Goal: Navigation & Orientation: Find specific page/section

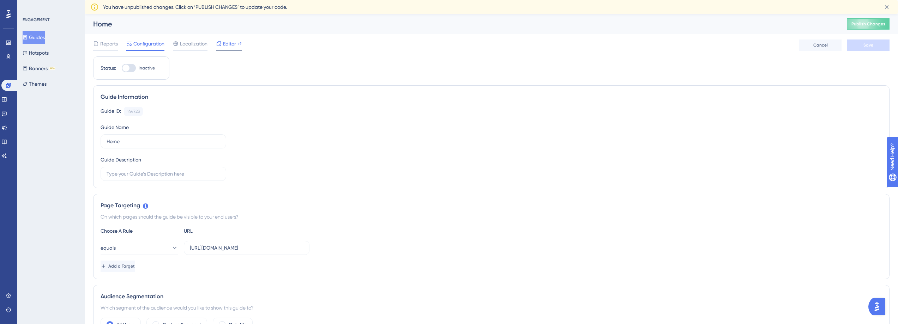
click at [229, 47] on span "Editor" at bounding box center [229, 44] width 13 height 8
click at [6, 156] on icon at bounding box center [4, 155] width 5 height 5
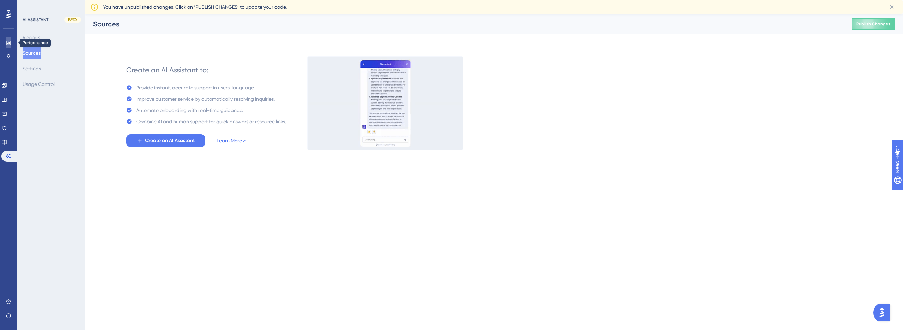
click at [11, 40] on link at bounding box center [9, 42] width 6 height 11
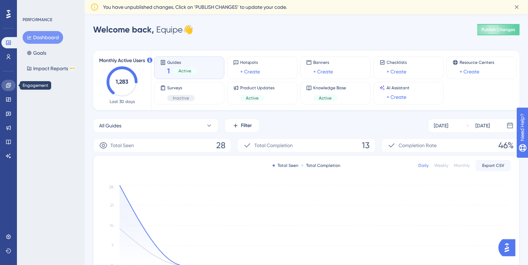
click at [8, 86] on icon at bounding box center [9, 86] width 6 height 6
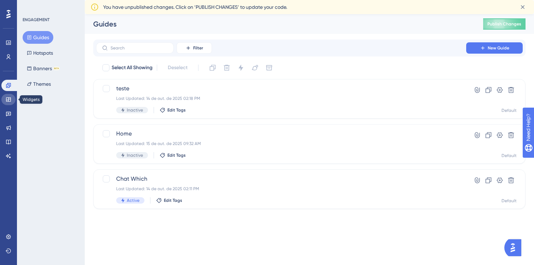
click at [10, 101] on icon at bounding box center [8, 99] width 5 height 4
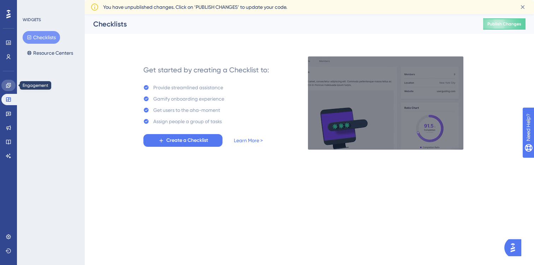
click at [11, 85] on icon at bounding box center [8, 85] width 5 height 5
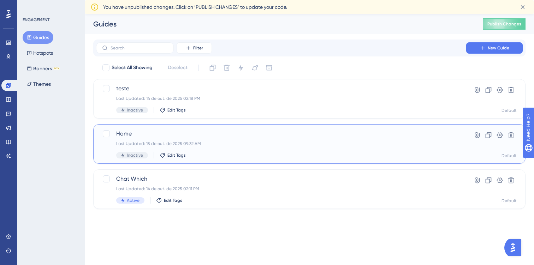
click at [165, 137] on span "Home" at bounding box center [281, 133] width 330 height 8
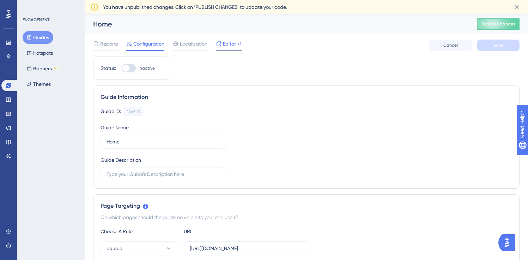
click at [222, 45] on div "Editor" at bounding box center [229, 44] width 26 height 8
click at [112, 44] on span "Reports" at bounding box center [109, 44] width 18 height 8
